Goal: Transaction & Acquisition: Purchase product/service

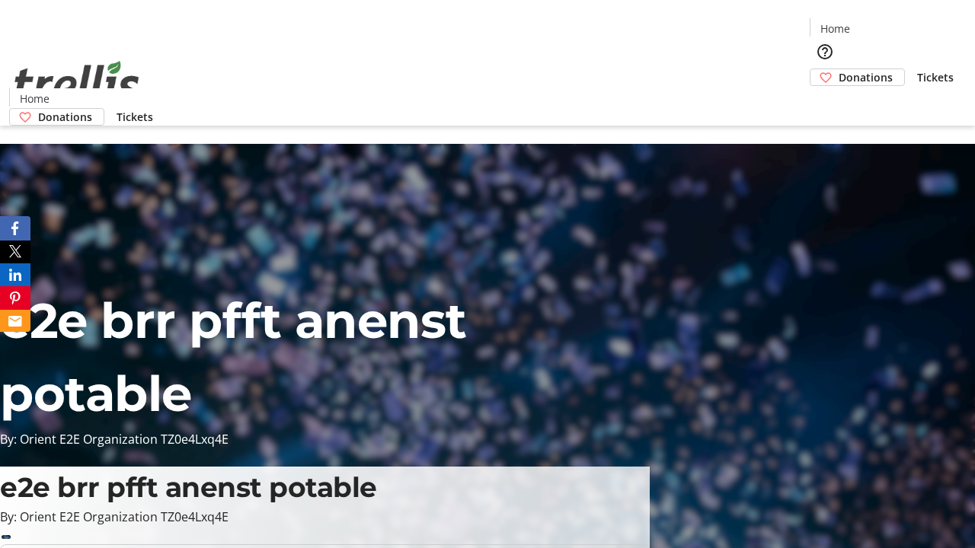
click at [838, 69] on span "Donations" at bounding box center [865, 77] width 54 height 16
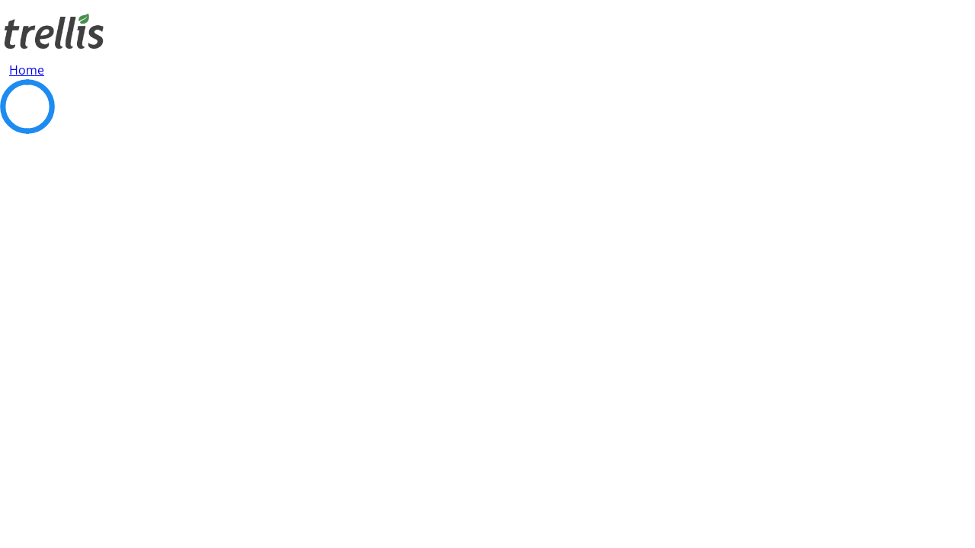
select select "CA"
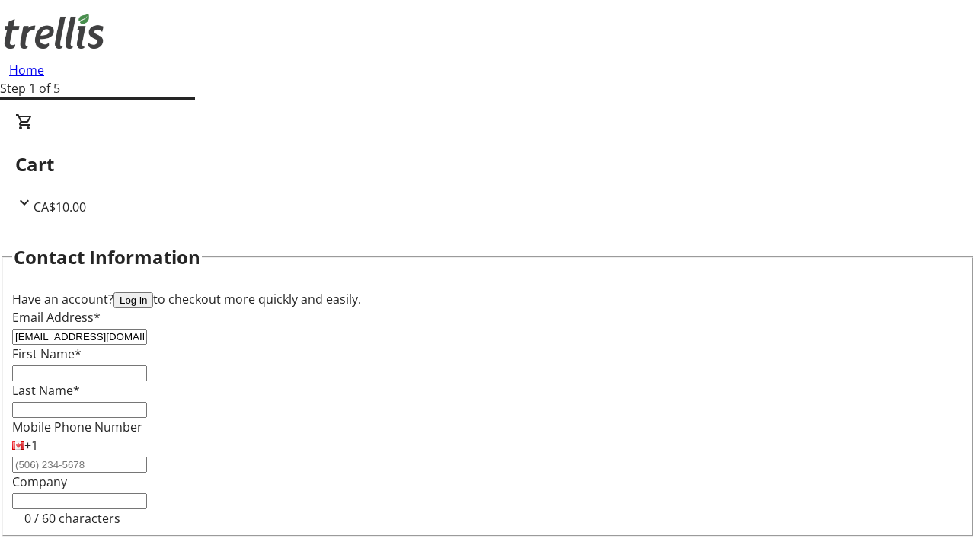
type input "[EMAIL_ADDRESS][DOMAIN_NAME]"
type input "Aglae"
type input "Pouros"
type input "[STREET_ADDRESS][PERSON_NAME]"
type input "Kelowna"
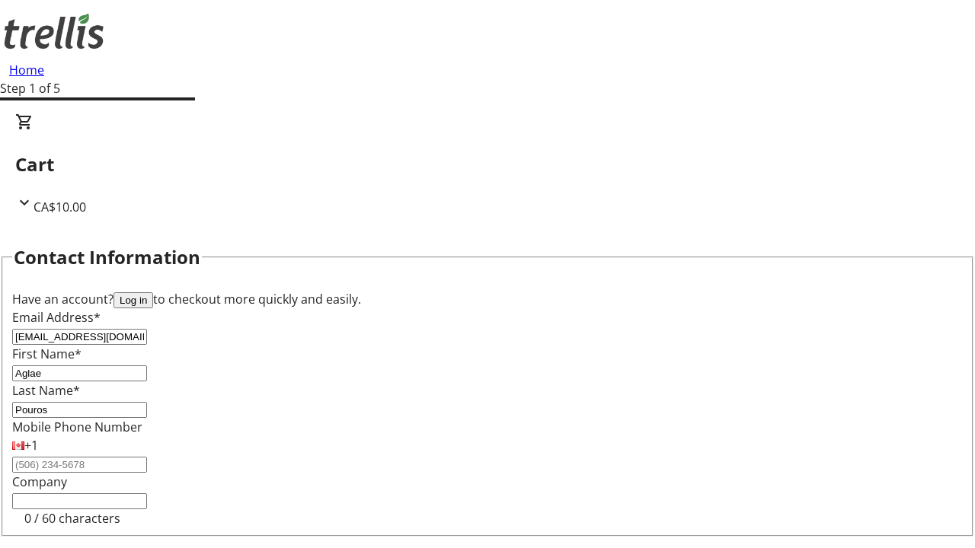
select select "BC"
type input "Kelowna"
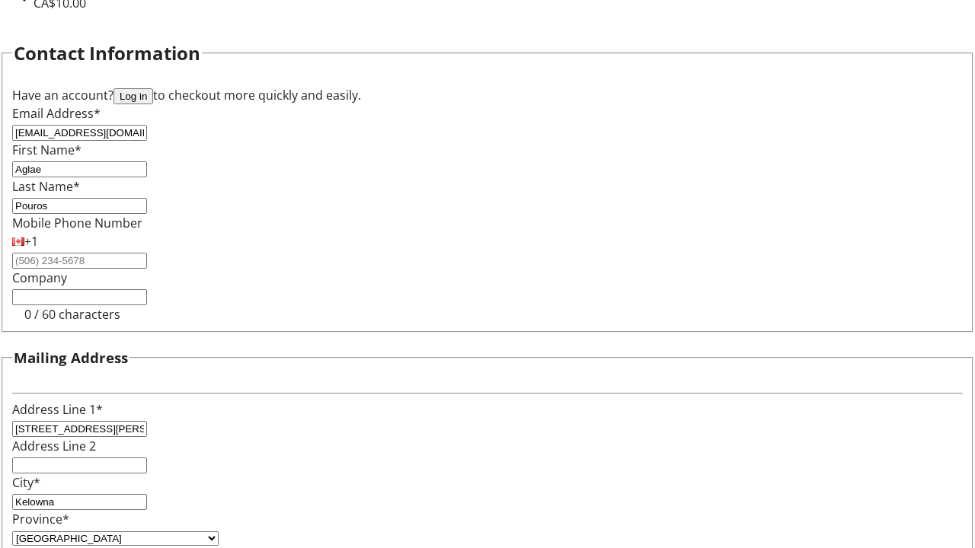
type input "V1Y 0C2"
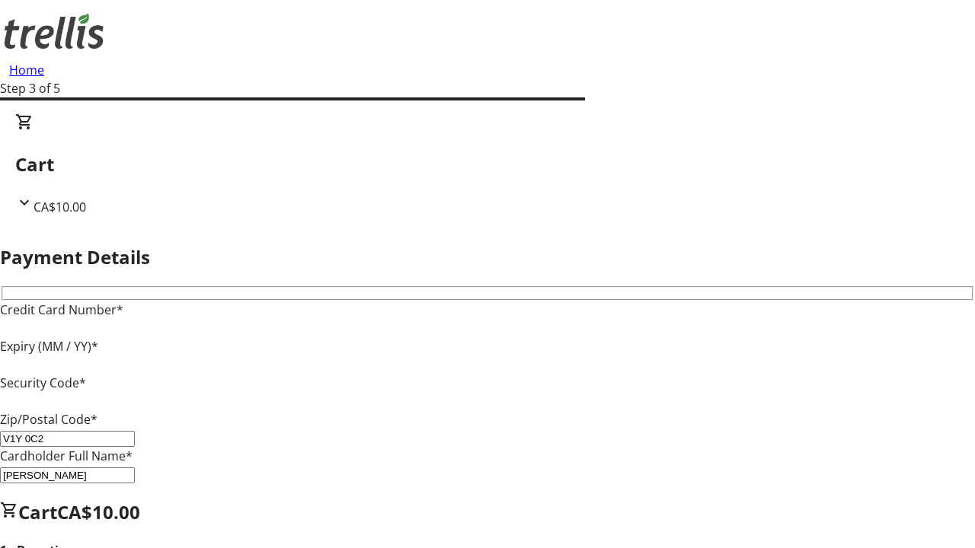
type input "V1Y 0C2"
